Goal: Transaction & Acquisition: Download file/media

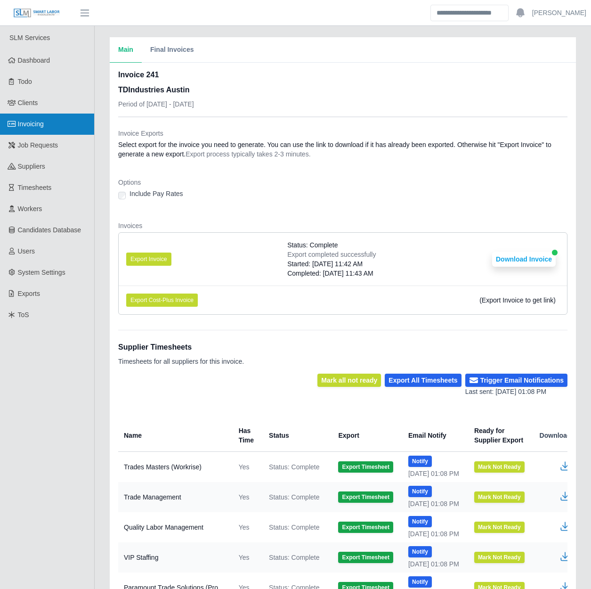
click at [66, 118] on link "Invoicing" at bounding box center [47, 124] width 94 height 21
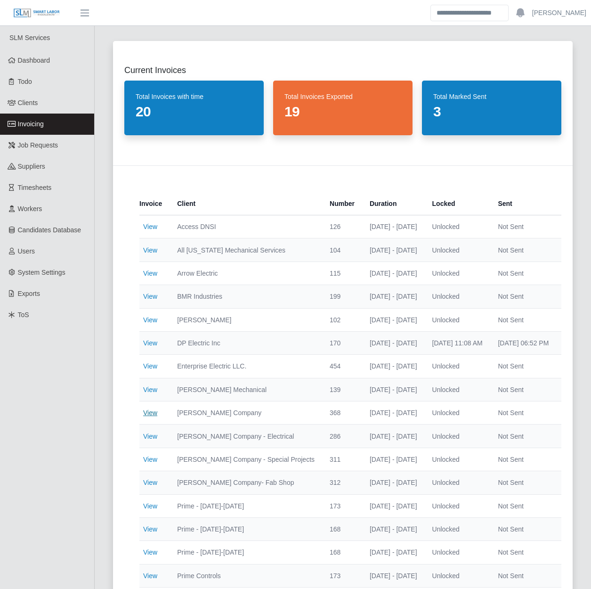
click at [150, 412] on link "View" at bounding box center [150, 413] width 14 height 8
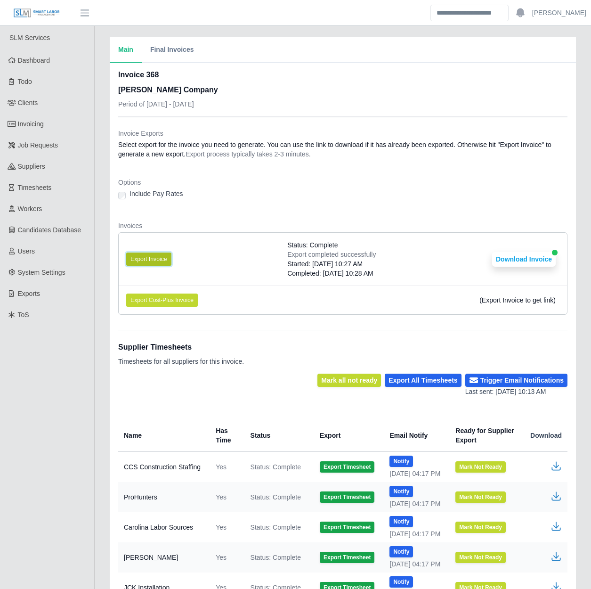
click at [154, 258] on button "Export Invoice" at bounding box center [148, 259] width 45 height 13
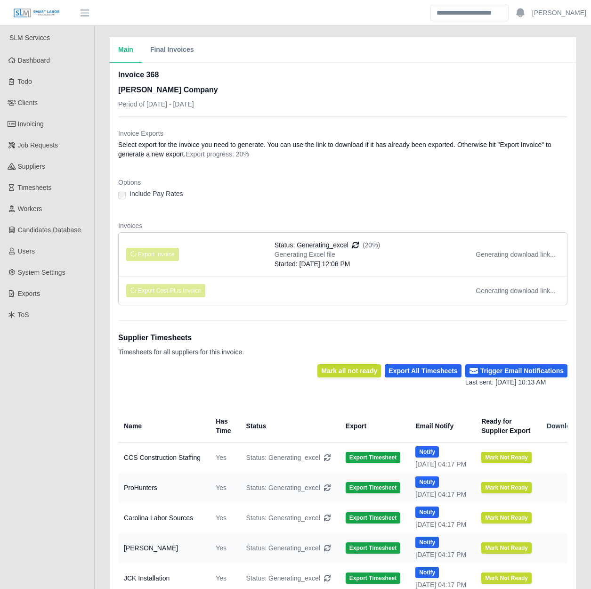
click at [244, 290] on li "Export Cost-Plus Invoice Generating download link..." at bounding box center [343, 290] width 449 height 29
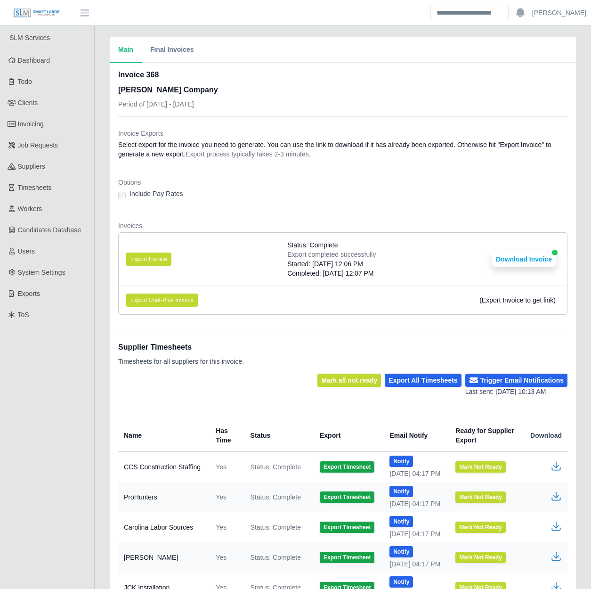
click at [256, 340] on div "Supplier Timesheets Timesheets for all suppliers for this invoice." at bounding box center [343, 352] width 450 height 44
click at [519, 252] on button "Download Invoice" at bounding box center [524, 259] width 64 height 15
click at [104, 221] on div "Main Final Invoices Invoice 368 Lee Company Period of 08/11/2025 - 08/17/2025 I…" at bounding box center [343, 385] width 497 height 697
click at [54, 189] on link "Timesheets" at bounding box center [47, 187] width 94 height 21
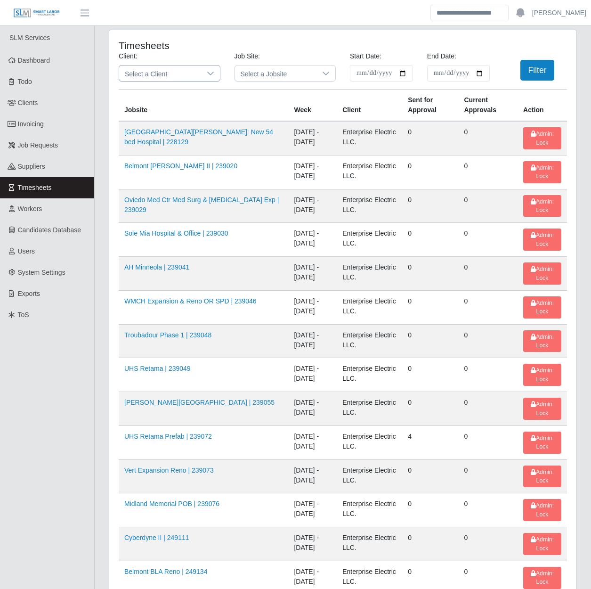
click at [184, 74] on span "Select a Client" at bounding box center [160, 74] width 82 height 16
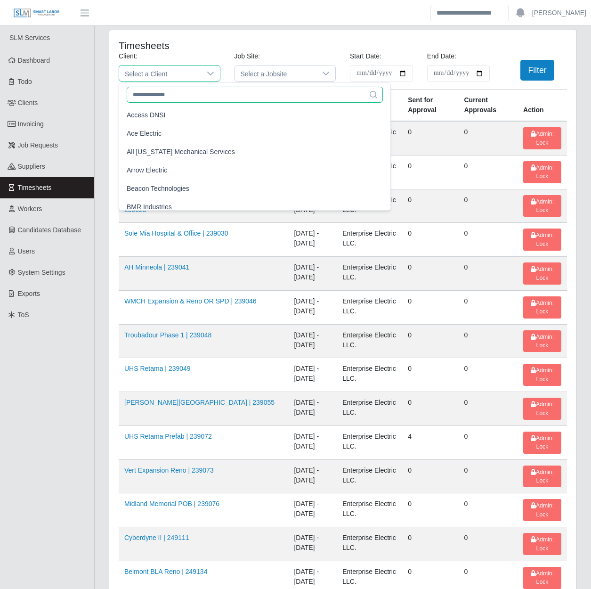
click at [181, 98] on input "text" at bounding box center [255, 95] width 256 height 16
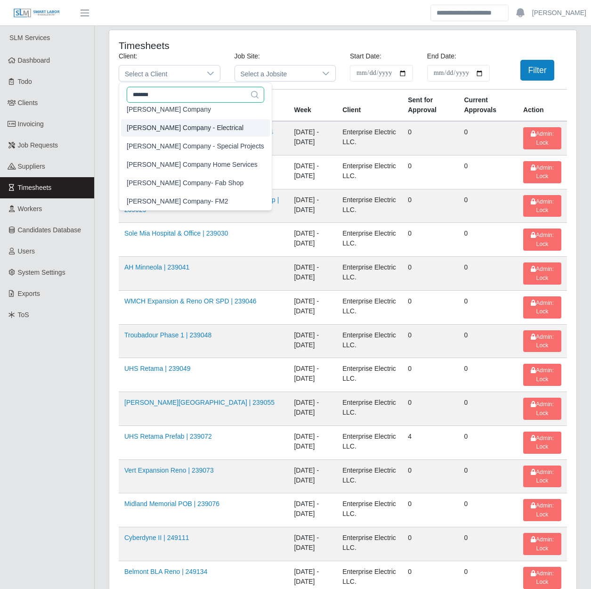
scroll to position [2, 0]
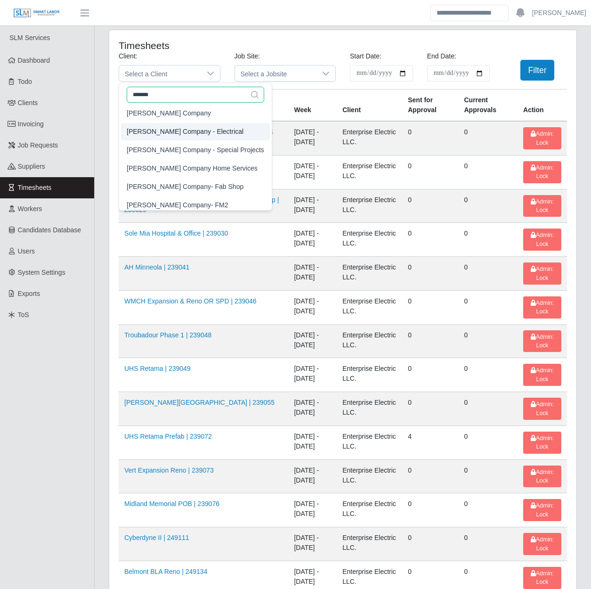
type input "*******"
click at [163, 113] on span "Lee Company" at bounding box center [169, 113] width 84 height 10
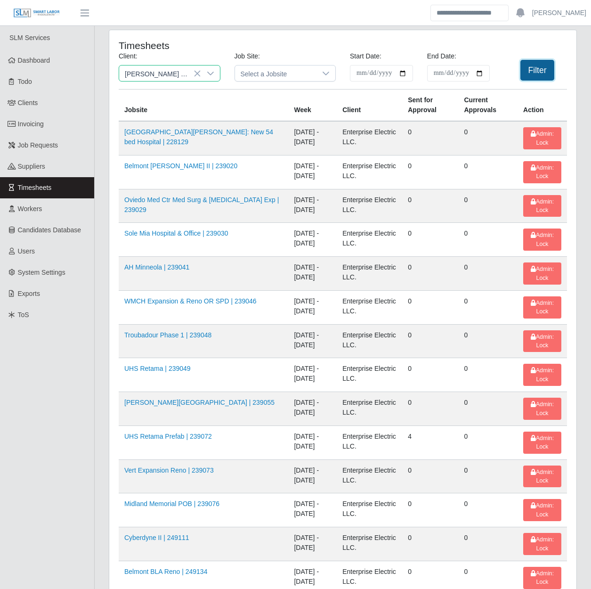
click at [539, 76] on button "Filter" at bounding box center [538, 70] width 34 height 21
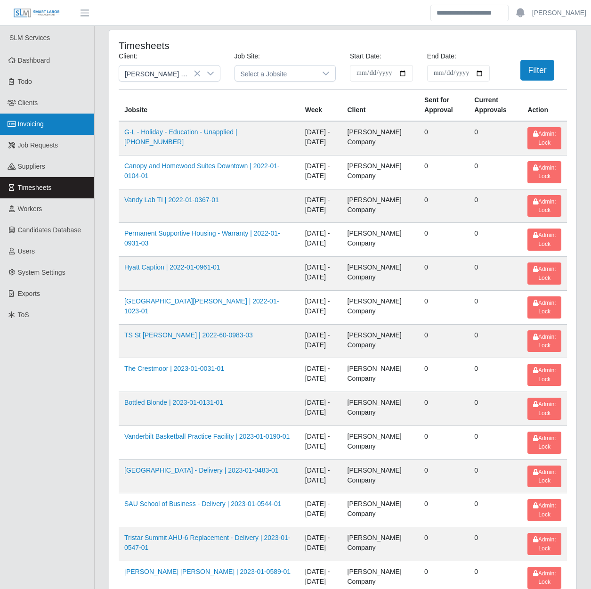
click at [54, 125] on link "Invoicing" at bounding box center [47, 124] width 94 height 21
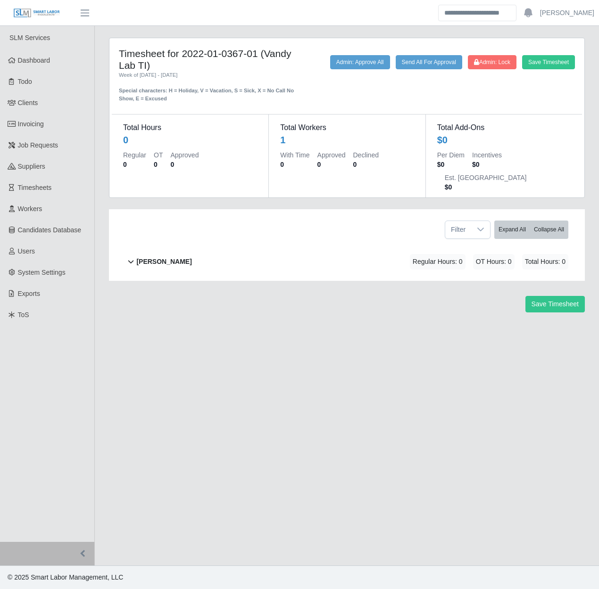
click at [347, 243] on div "[PERSON_NAME] Regular Hours: 0 OT Hours: 0 Total Hours: 0" at bounding box center [352, 262] width 432 height 38
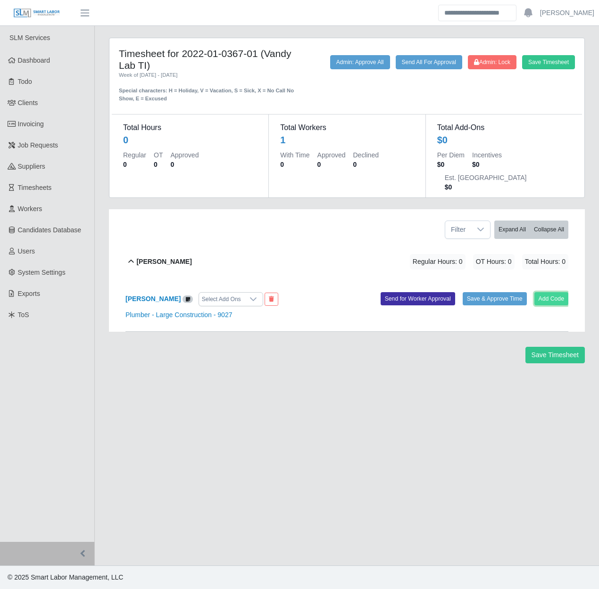
click at [538, 292] on button "Add Code" at bounding box center [551, 298] width 34 height 13
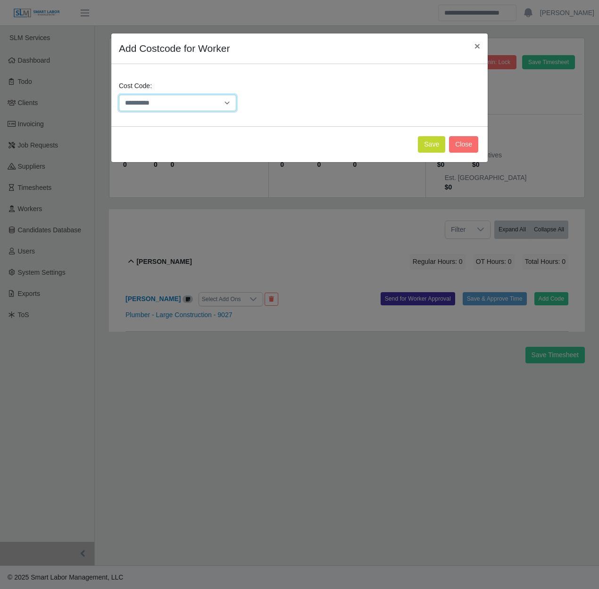
click at [160, 104] on select "**********" at bounding box center [177, 103] width 117 height 16
click at [409, 88] on div "**********" at bounding box center [299, 100] width 366 height 38
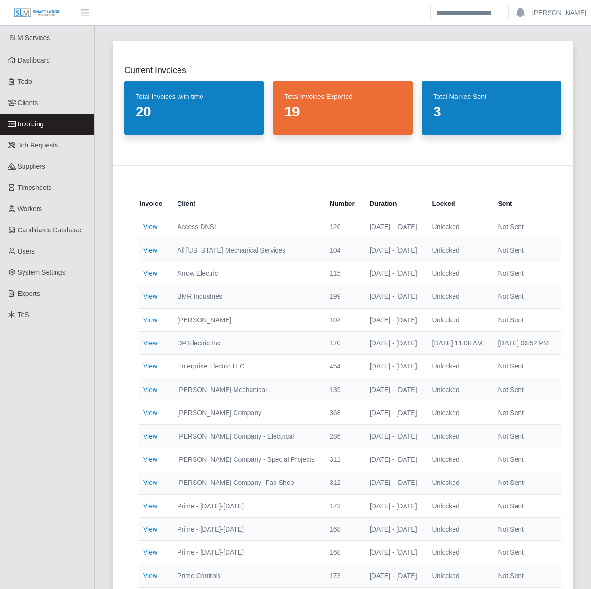
click at [46, 123] on link "Invoicing" at bounding box center [47, 124] width 94 height 21
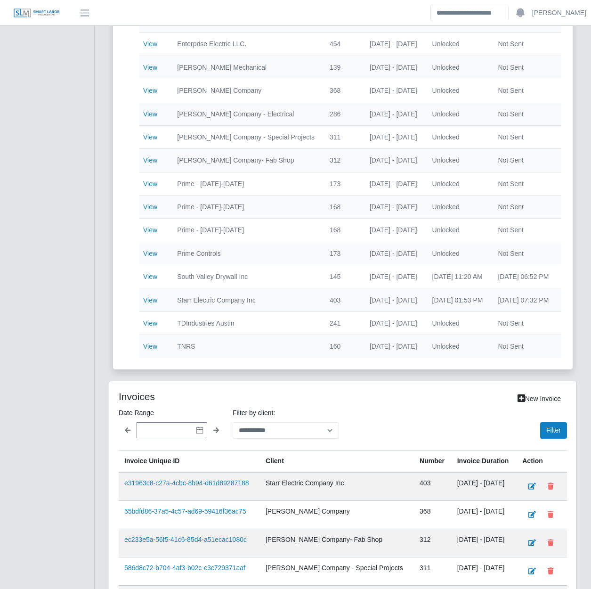
scroll to position [375, 0]
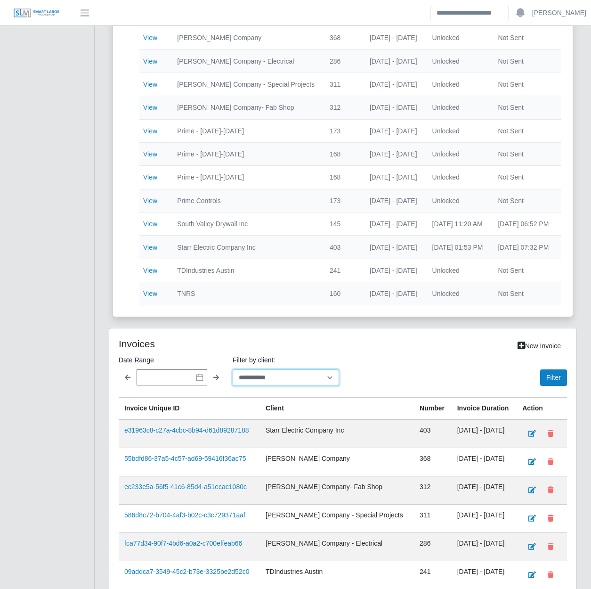
click at [303, 386] on select "**********" at bounding box center [286, 377] width 107 height 16
select select "**********"
click at [233, 376] on select "**********" at bounding box center [286, 377] width 107 height 16
click at [181, 377] on input "text" at bounding box center [172, 377] width 71 height 16
click at [427, 382] on div "Filter" at bounding box center [457, 370] width 221 height 32
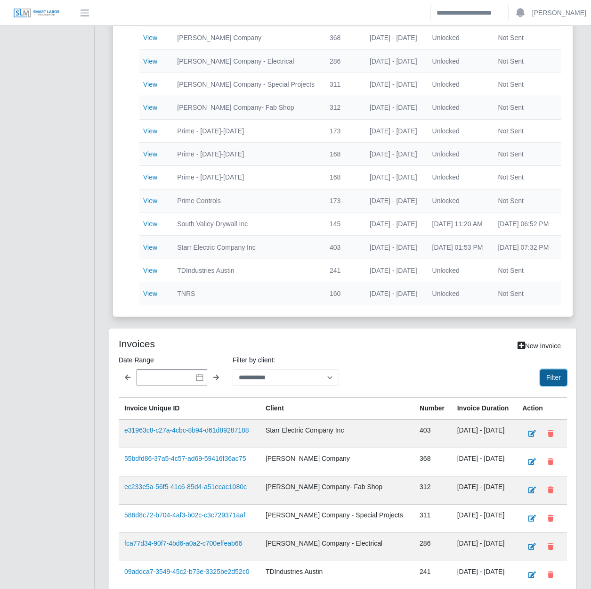
click at [560, 379] on button "Filter" at bounding box center [554, 377] width 27 height 16
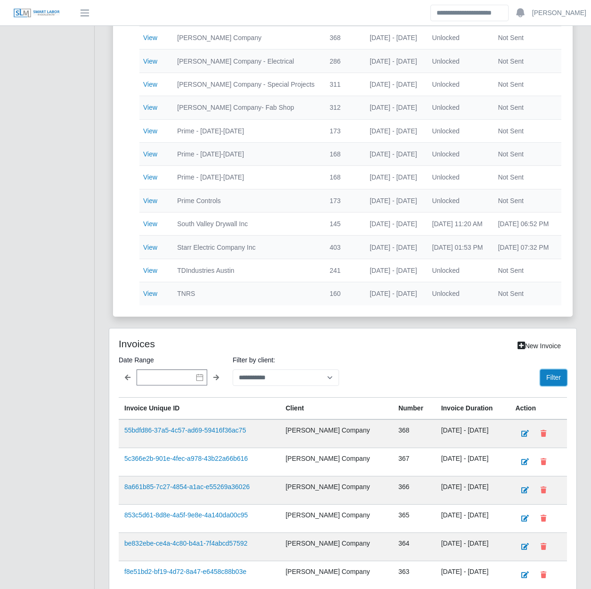
scroll to position [572, 0]
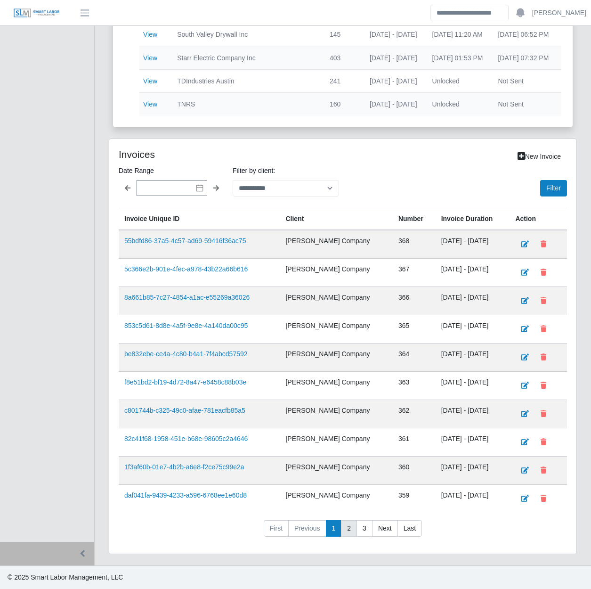
click at [346, 529] on link "2" at bounding box center [349, 528] width 16 height 17
click at [329, 532] on link "1" at bounding box center [334, 528] width 16 height 17
click at [179, 269] on link "5c366e2b-901e-4fec-a978-43b22a66b616" at bounding box center [185, 269] width 123 height 8
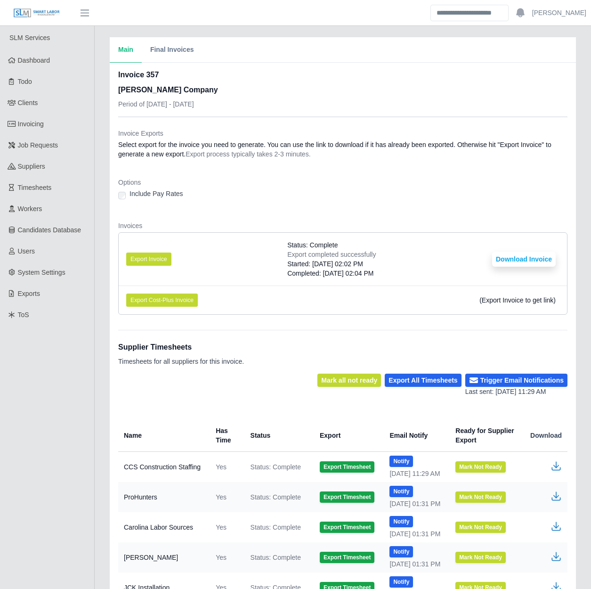
click at [99, 265] on div "Main Final Invoices Invoice 357 [PERSON_NAME] Company Period of [DATE] - [DATE]…" at bounding box center [343, 340] width 497 height 606
click at [143, 256] on button "Export Invoice" at bounding box center [148, 259] width 45 height 13
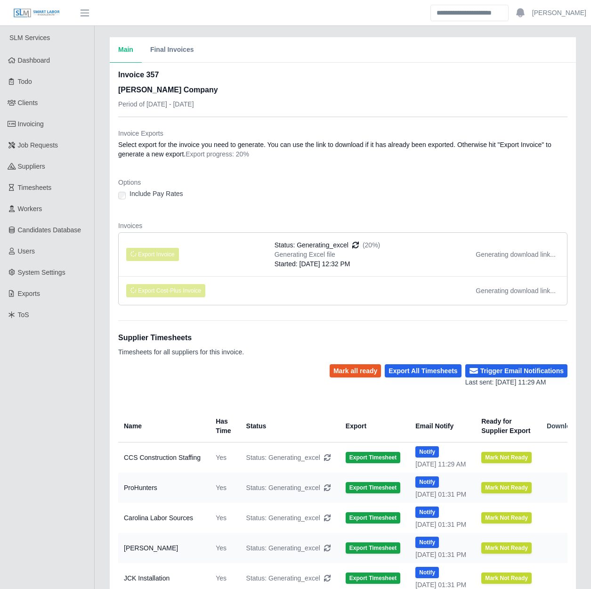
click at [245, 250] on li "Export Invoice Status: Generating_excel (20%) Generating Excel file Started: 08…" at bounding box center [343, 254] width 449 height 43
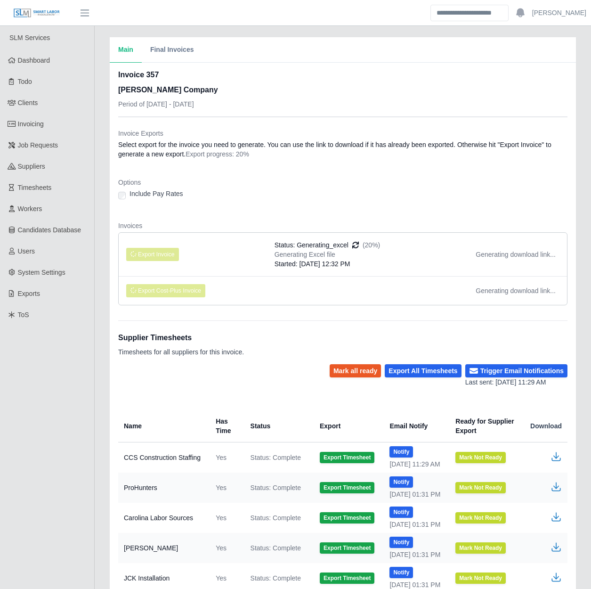
click at [245, 250] on li "Export Invoice Status: Generating_excel (20%) Generating Excel file Started: 08…" at bounding box center [343, 254] width 449 height 43
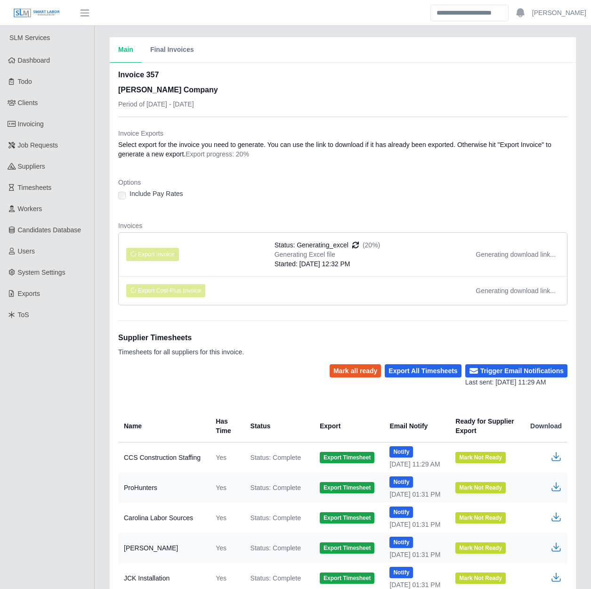
click at [245, 250] on li "Export Invoice Status: Generating_excel (20%) Generating Excel file Started: 08…" at bounding box center [343, 254] width 449 height 43
click at [246, 249] on li "Export Invoice Status: Generating_excel (20%) Generating Excel file Started: 08…" at bounding box center [343, 254] width 449 height 43
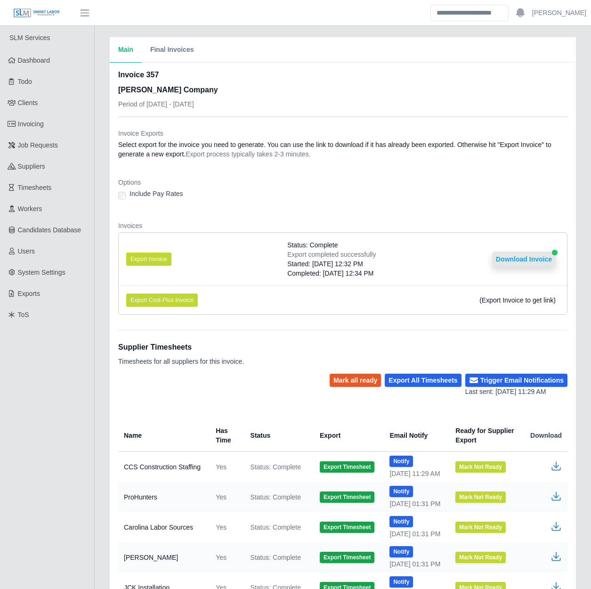
click at [508, 258] on button "Download Invoice" at bounding box center [524, 259] width 64 height 15
click at [534, 260] on button "Download Invoice" at bounding box center [524, 259] width 64 height 15
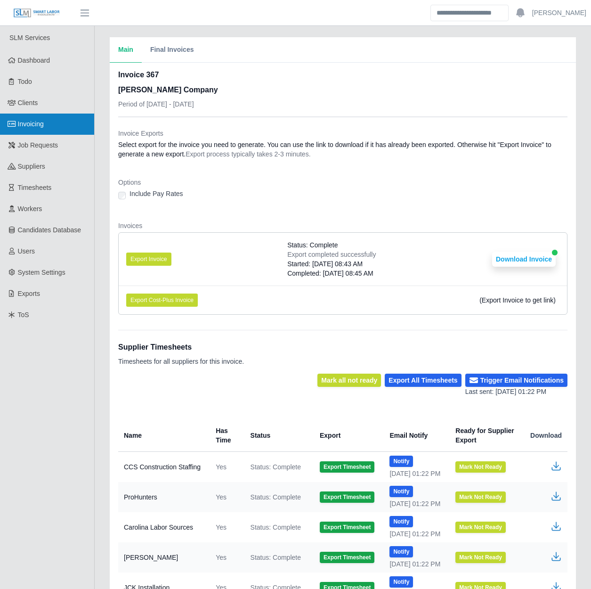
click at [39, 123] on span "Invoicing" at bounding box center [31, 124] width 26 height 8
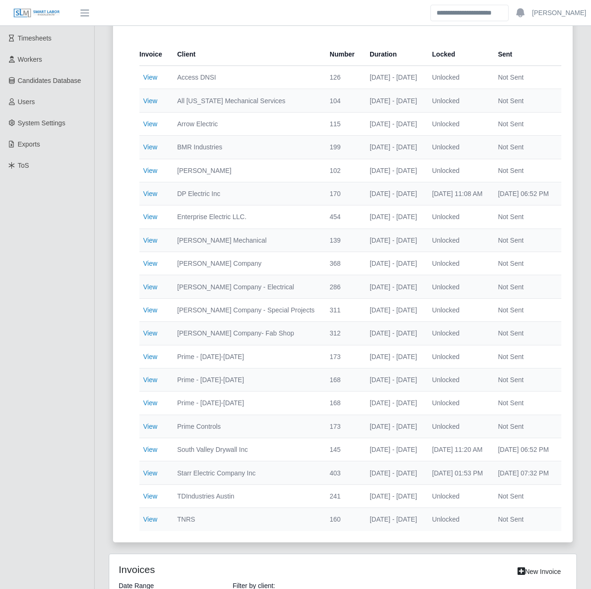
scroll to position [149, 0]
click at [149, 308] on link "View" at bounding box center [150, 311] width 14 height 8
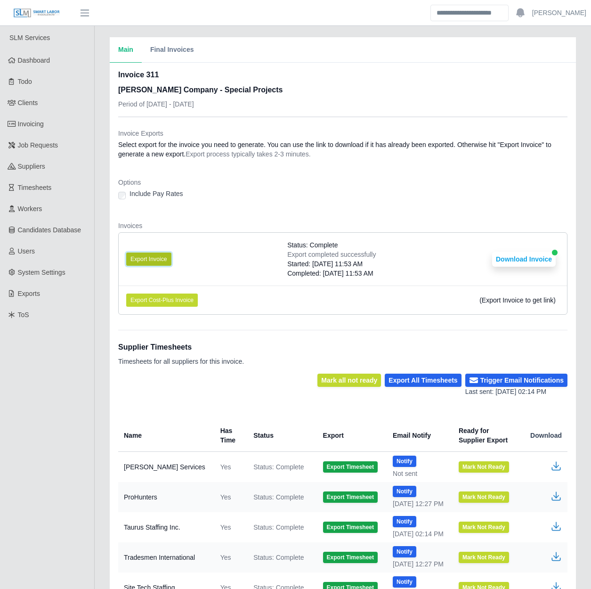
click at [164, 256] on button "Export Invoice" at bounding box center [148, 259] width 45 height 13
click at [240, 321] on div "Invoices Export Invoice Status: Complete Export completed successfully Started:…" at bounding box center [343, 271] width 450 height 101
click at [514, 254] on button "Download Invoice" at bounding box center [524, 259] width 64 height 15
click at [107, 252] on div "Main Final Invoices Invoice 311 [PERSON_NAME] Company - Special Projects Period…" at bounding box center [343, 370] width 497 height 666
click at [519, 262] on button "Download Invoice" at bounding box center [524, 259] width 64 height 15
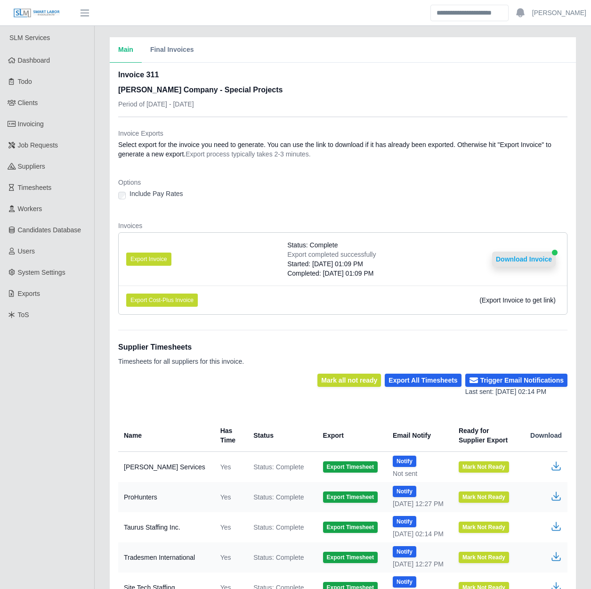
click at [526, 257] on button "Download Invoice" at bounding box center [524, 259] width 64 height 15
click at [99, 261] on div "Main Final Invoices Invoice 311 Lee Company - Special Projects Period of 08/11/…" at bounding box center [343, 370] width 497 height 666
click at [320, 327] on div "Invoice Exports Select export for the invoice you need to generate. You can use…" at bounding box center [343, 406] width 450 height 578
click at [100, 268] on div "Main Final Invoices Invoice 311 [PERSON_NAME] Company - Special Projects Period…" at bounding box center [343, 370] width 497 height 666
click at [102, 249] on div "Main Final Invoices Invoice 311 [PERSON_NAME] Company - Special Projects Period…" at bounding box center [343, 370] width 497 height 666
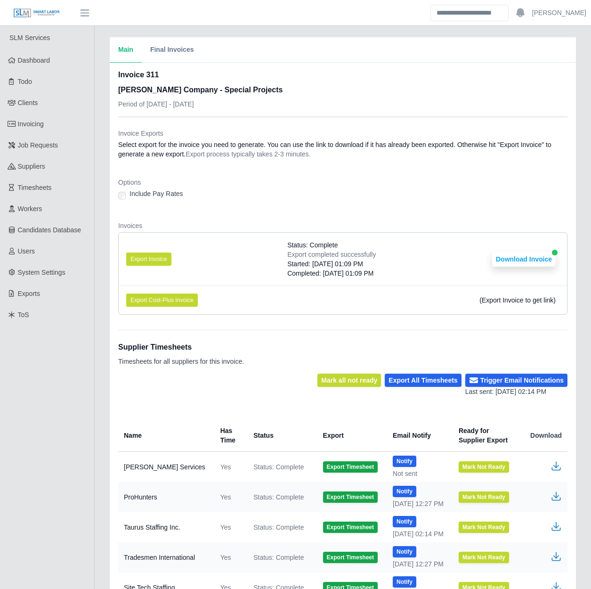
click at [99, 250] on div "Main Final Invoices Invoice 311 [PERSON_NAME] Company - Special Projects Period…" at bounding box center [343, 370] width 497 height 666
click at [98, 280] on div "Main Final Invoices Invoice 311 [PERSON_NAME] Company - Special Projects Period…" at bounding box center [343, 370] width 497 height 666
click at [58, 105] on link "Clients" at bounding box center [47, 102] width 94 height 21
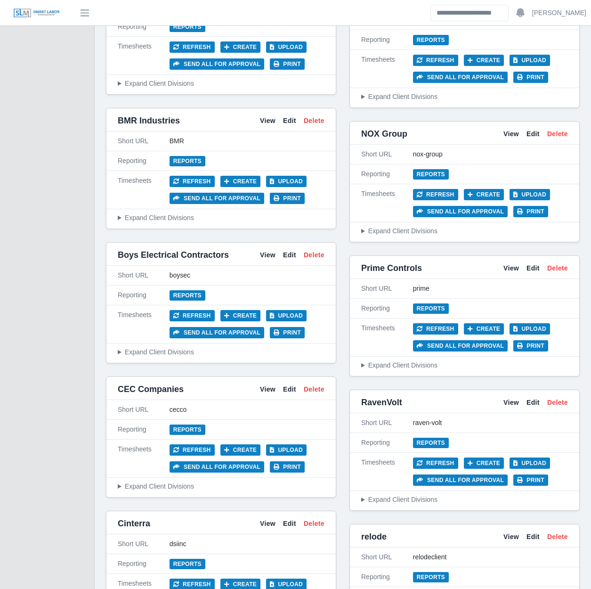
scroll to position [696, 0]
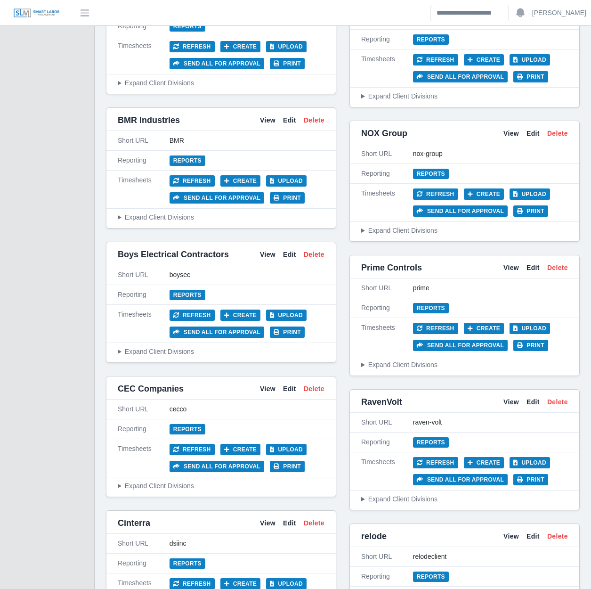
click at [507, 257] on div "Prime Controls View Edit Delete" at bounding box center [465, 267] width 230 height 21
click at [509, 263] on link "View" at bounding box center [512, 268] width 16 height 10
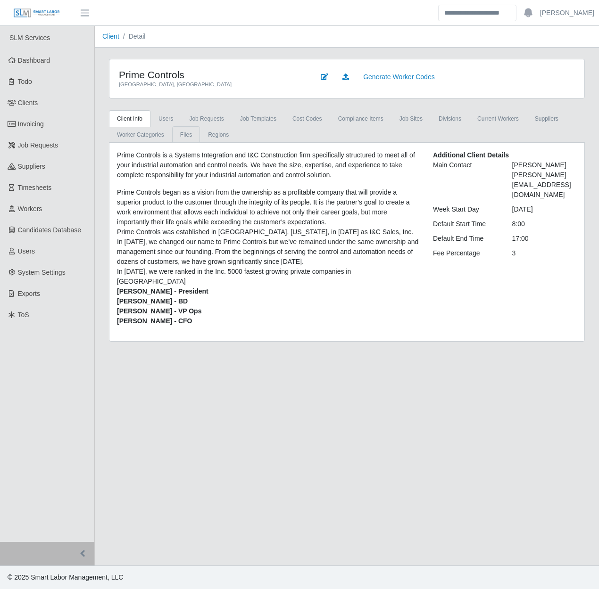
click at [186, 134] on link "Files" at bounding box center [186, 134] width 28 height 17
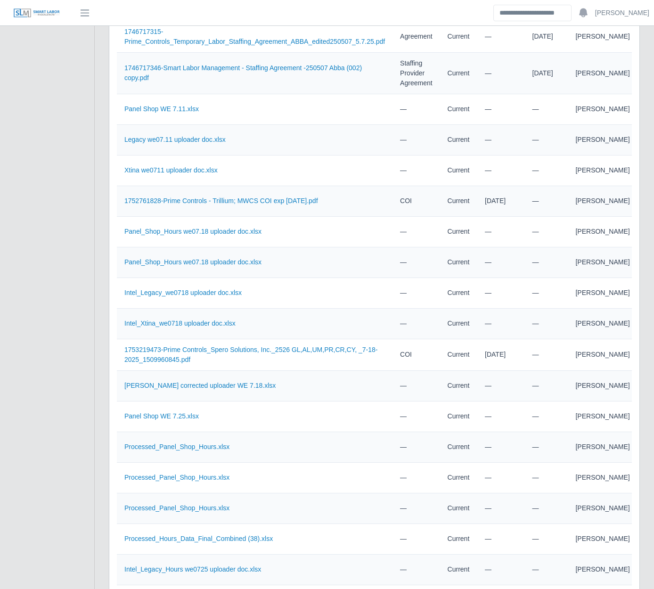
click at [99, 368] on div "Prime Controls [GEOGRAPHIC_DATA], [GEOGRAPHIC_DATA] Generate Worker Codes Clien…" at bounding box center [374, 203] width 559 height 1332
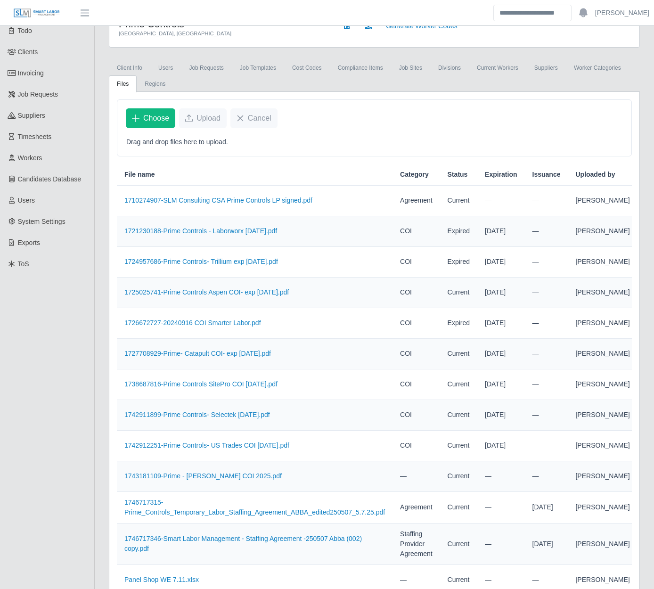
scroll to position [50, 0]
click at [183, 235] on link "1721230188-Prime Controls - Laborworx 8.14.25.pdf" at bounding box center [200, 232] width 153 height 8
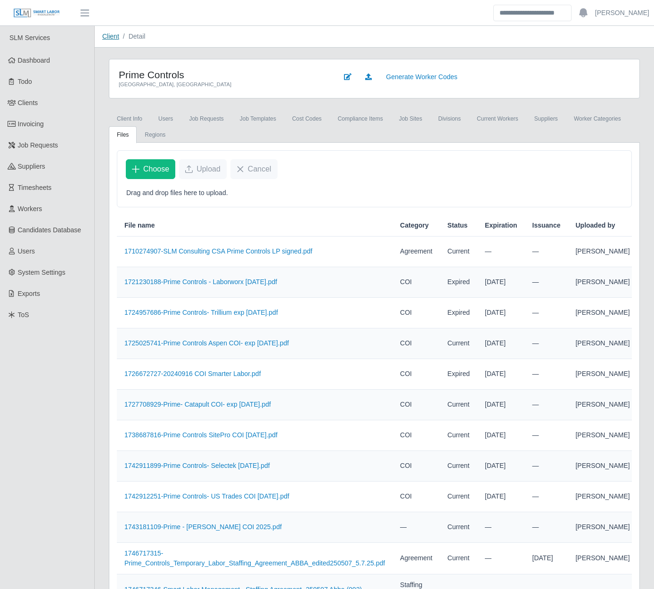
click at [118, 39] on link "Client" at bounding box center [110, 37] width 17 height 8
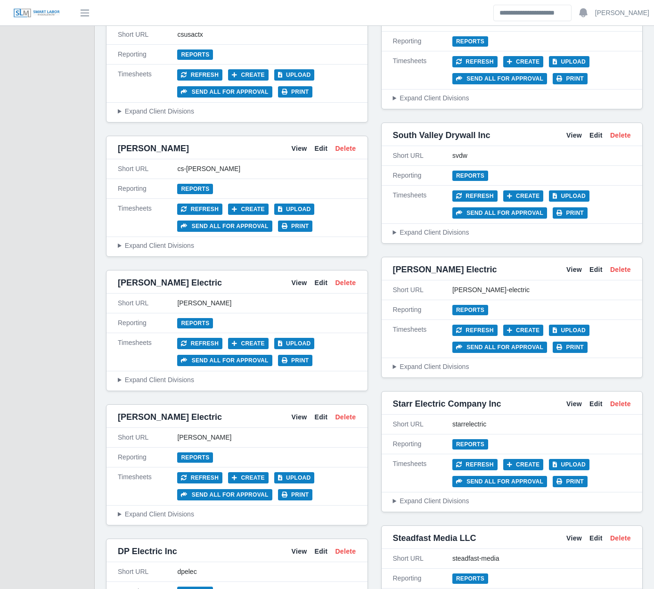
scroll to position [1473, 0]
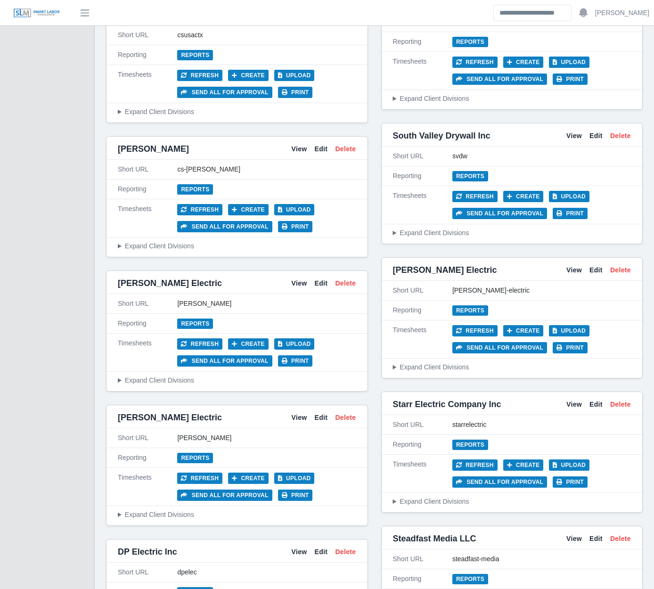
click at [576, 264] on div "[PERSON_NAME] Electric View Edit Delete" at bounding box center [512, 270] width 261 height 21
click at [576, 272] on link "View" at bounding box center [574, 270] width 16 height 10
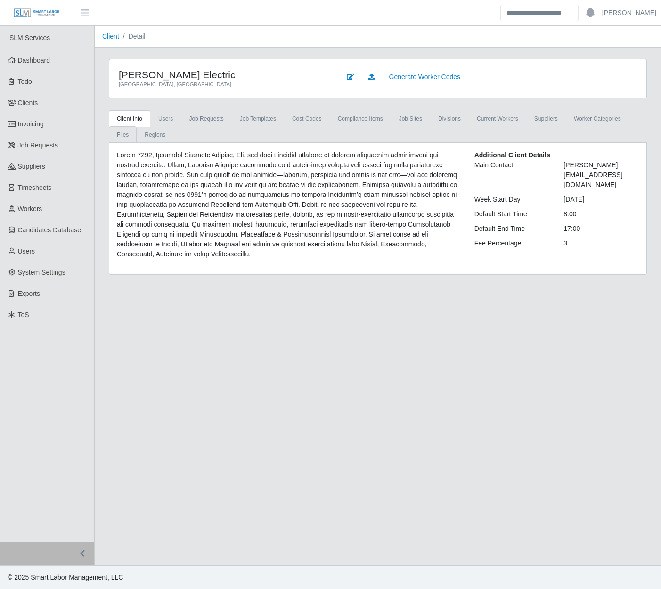
click at [137, 126] on link "Files" at bounding box center [123, 134] width 28 height 17
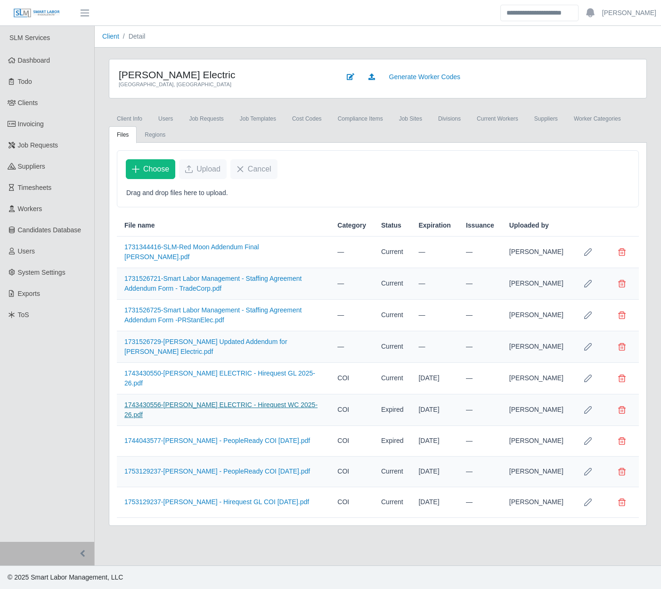
click at [222, 406] on link "1743430556-[PERSON_NAME] ELECTRIC - Hirequest WC 2025-26.pdf" at bounding box center [220, 409] width 193 height 17
click at [144, 343] on link "1731526729-[PERSON_NAME] Updated Addendum for [PERSON_NAME] Electric.pdf" at bounding box center [205, 346] width 163 height 17
